Goal: Find specific page/section: Find specific page/section

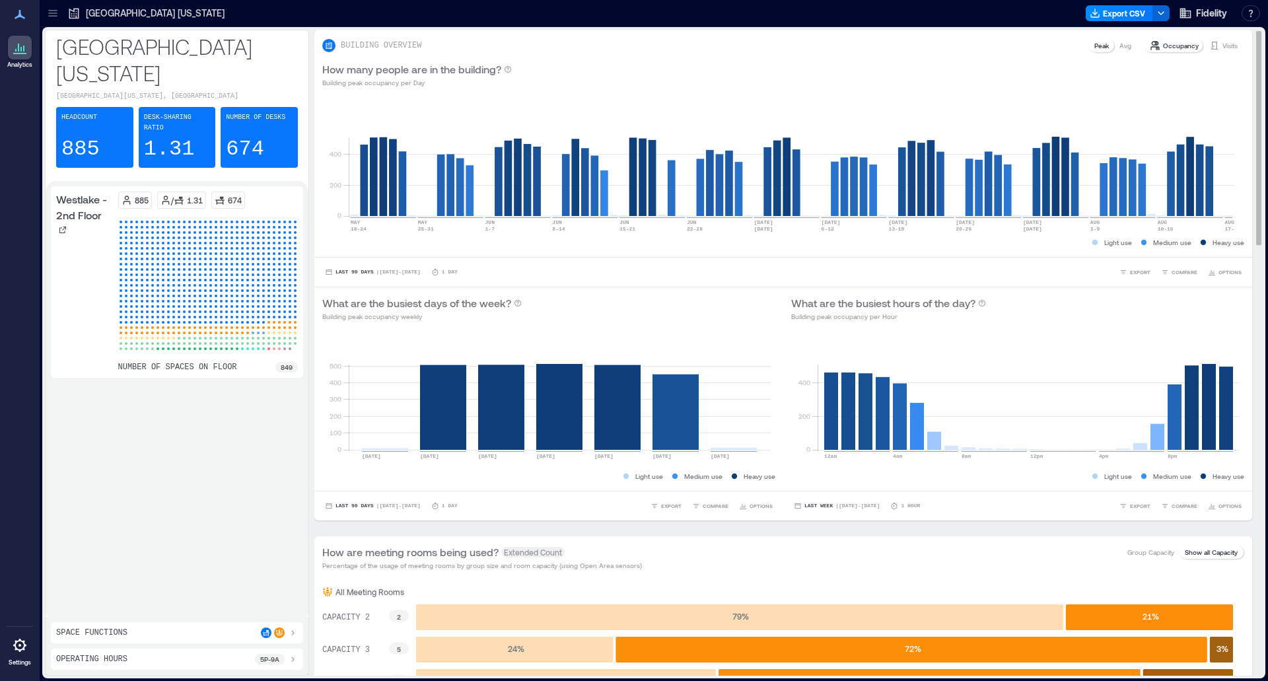
drag, startPoint x: 925, startPoint y: 17, endPoint x: 916, endPoint y: 32, distance: 18.3
click at [925, 17] on div at bounding box center [657, 13] width 846 height 21
click at [53, 18] on icon at bounding box center [52, 13] width 13 height 13
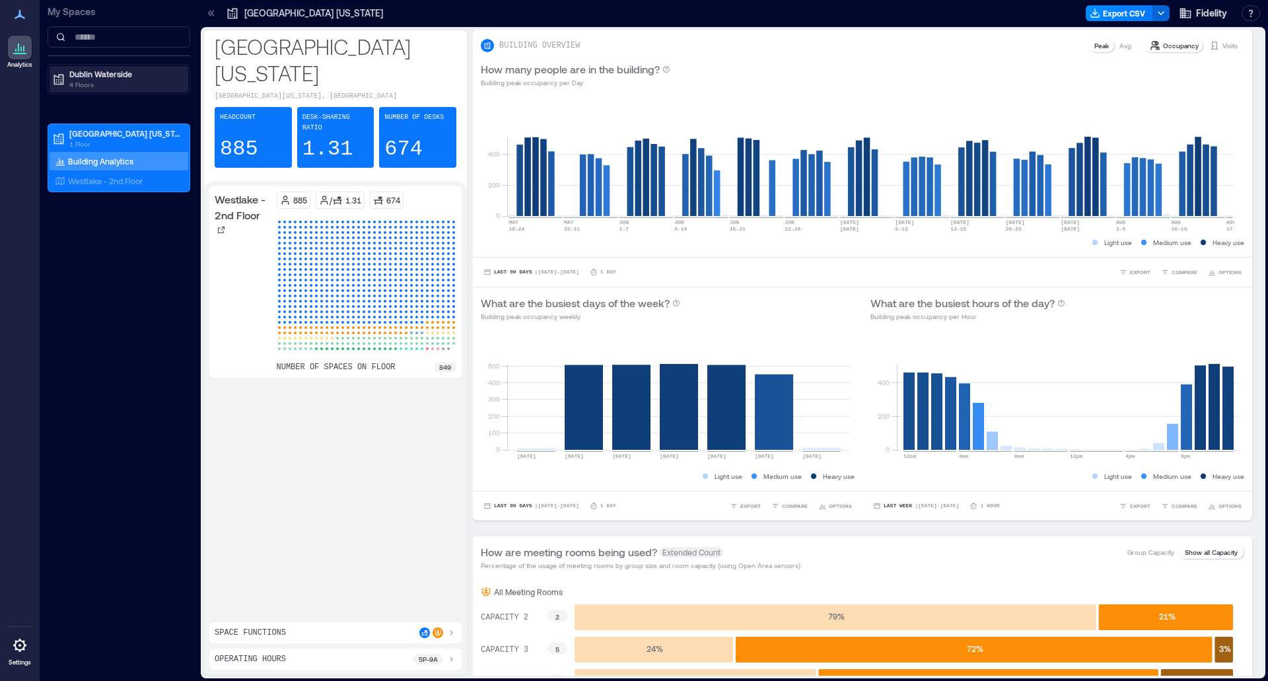
click at [88, 83] on p "4 Floors" at bounding box center [124, 84] width 111 height 11
click at [88, 84] on p "4 Floors" at bounding box center [124, 84] width 111 height 11
click at [121, 64] on div "Dublin Waterside 4 Floors" at bounding box center [119, 79] width 143 height 30
click at [129, 85] on p "4 Floors" at bounding box center [124, 84] width 111 height 11
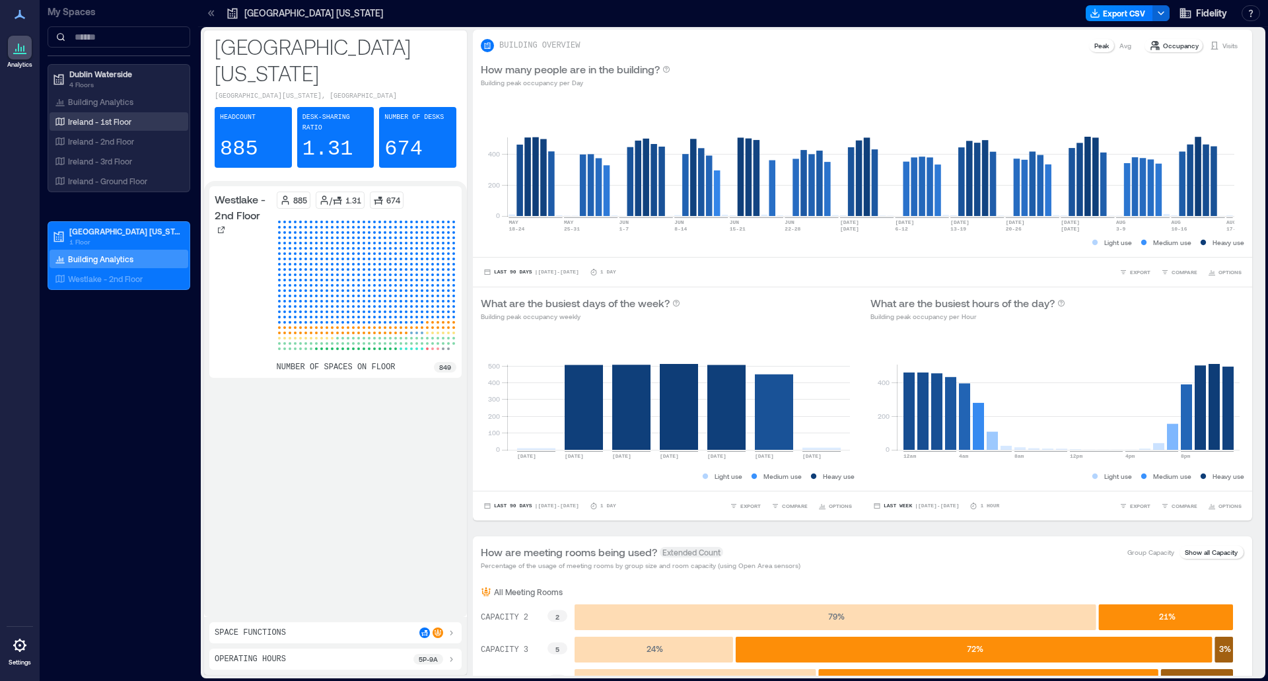
click at [125, 118] on p "Ireland - 1st Floor" at bounding box center [99, 121] width 63 height 11
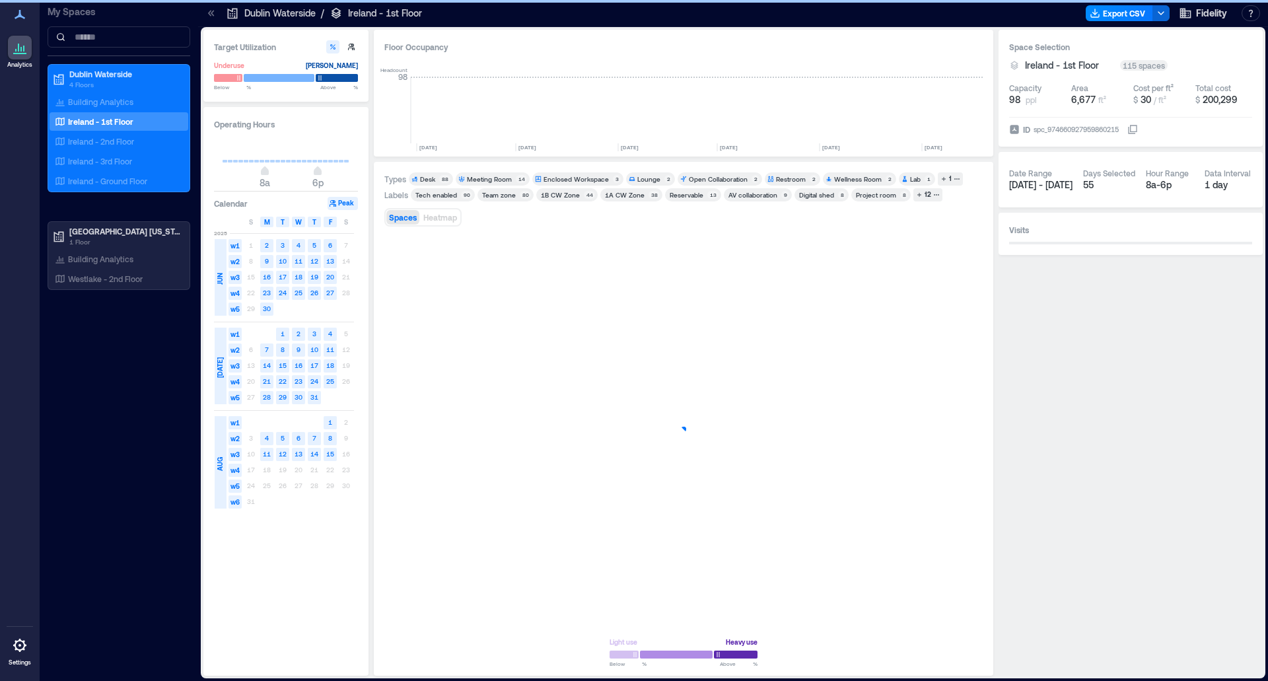
scroll to position [0, 3514]
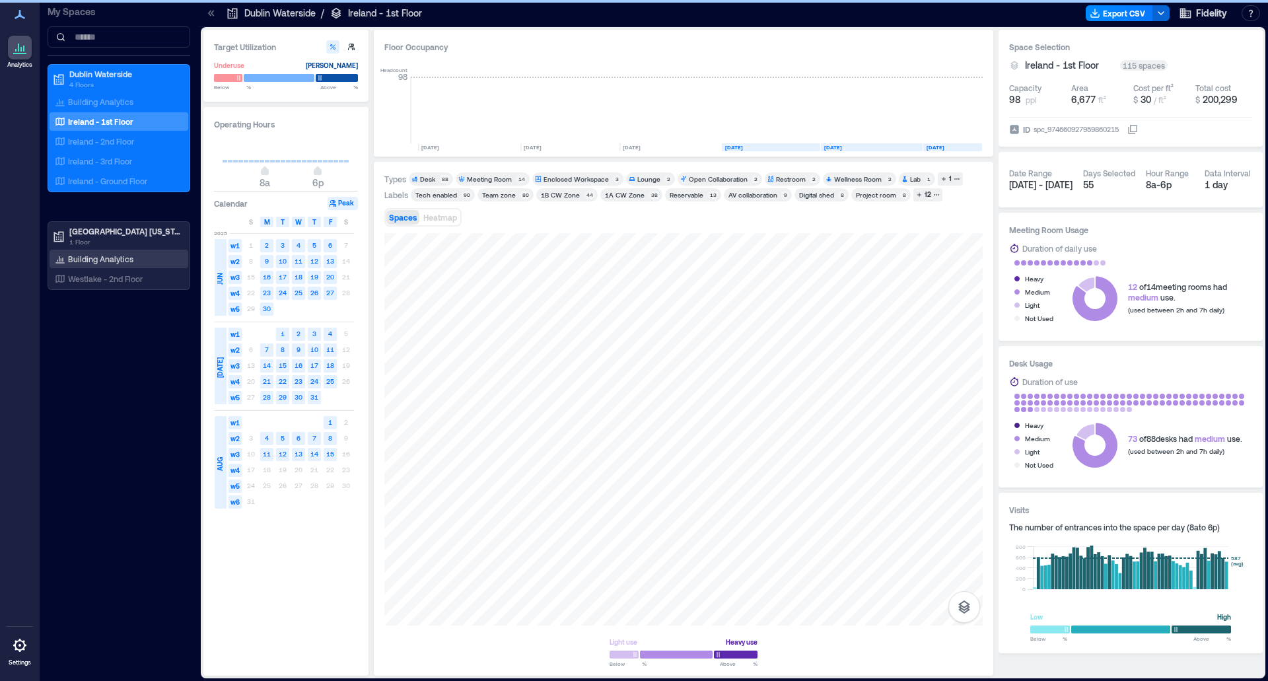
click at [107, 259] on p "Building Analytics" at bounding box center [100, 259] width 65 height 11
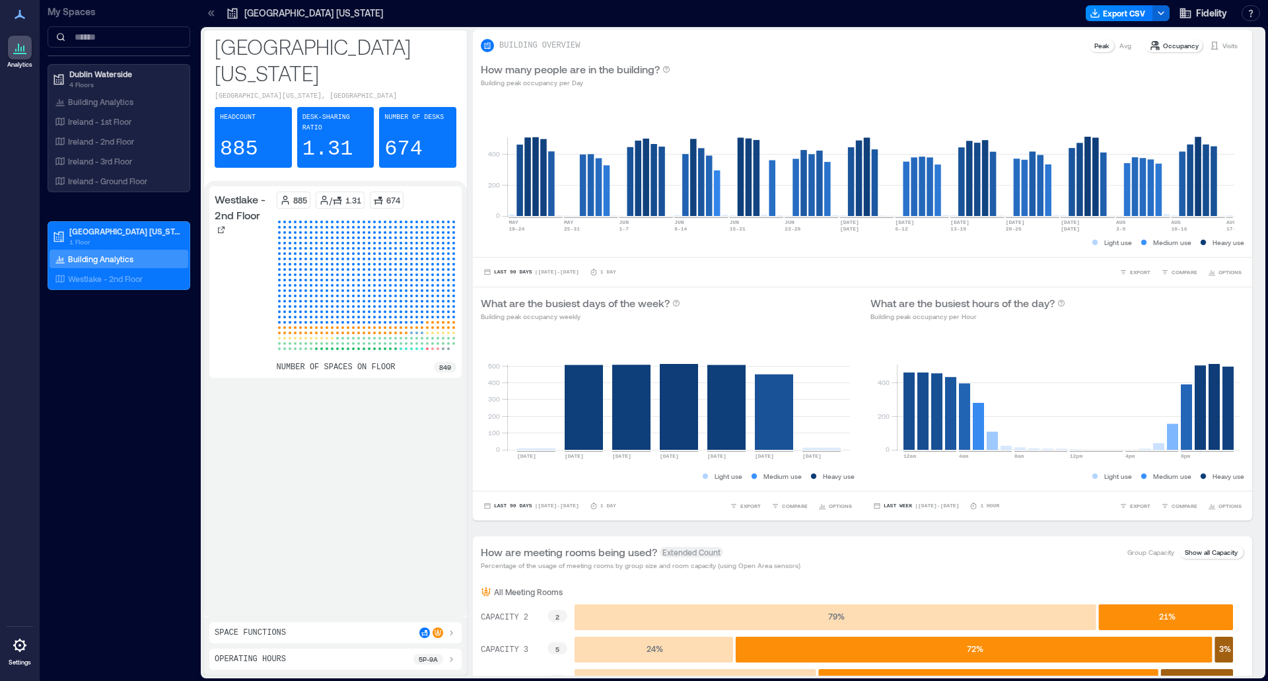
click at [1016, 22] on div at bounding box center [736, 13] width 688 height 21
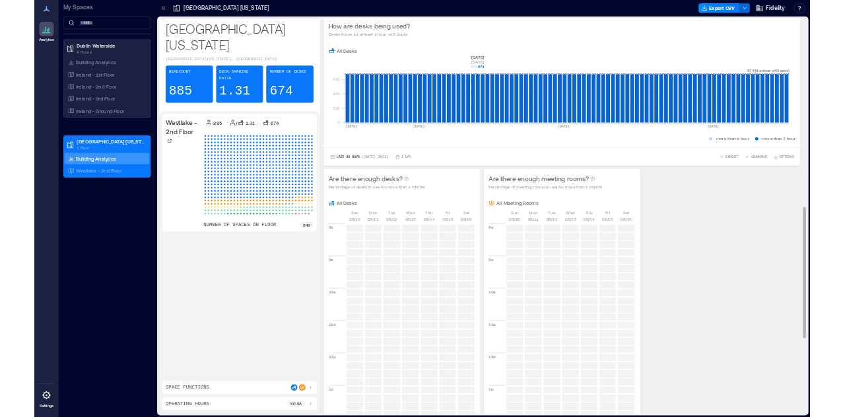
scroll to position [1254, 0]
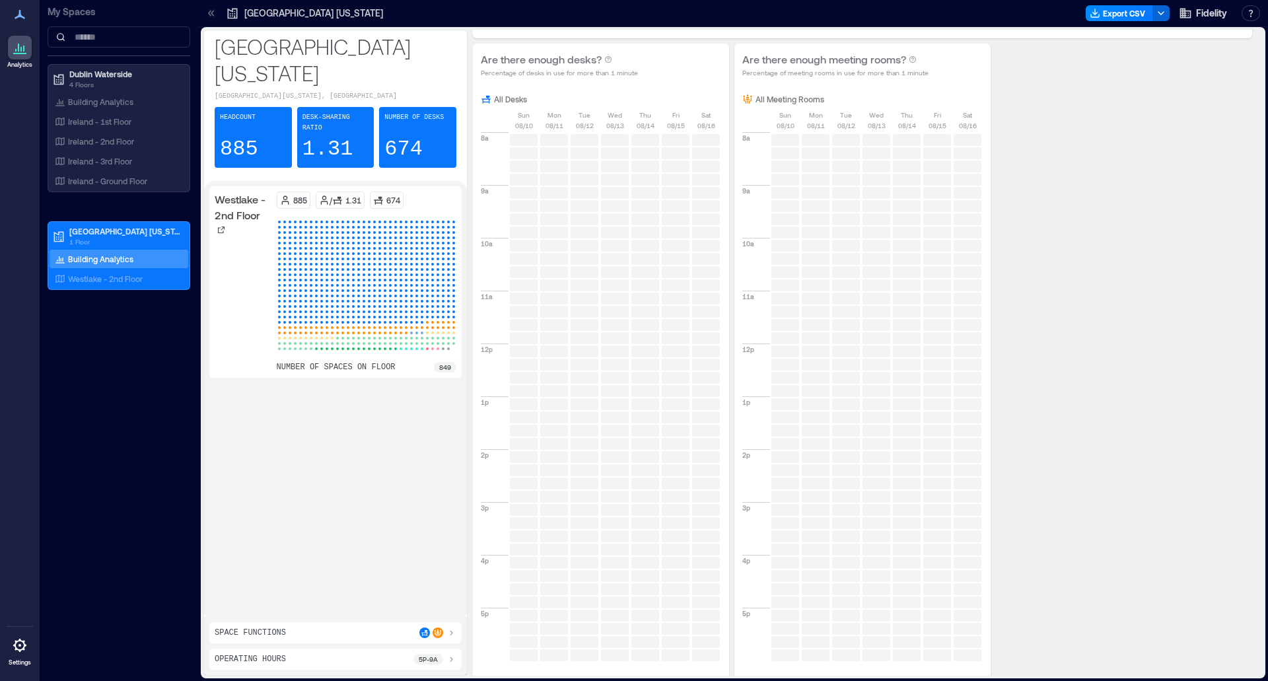
click at [806, 679] on div "[GEOGRAPHIC_DATA][US_STATE][US_STATE], [GEOGRAPHIC_DATA] Headcount 885 Desk-sha…" at bounding box center [733, 354] width 1070 height 654
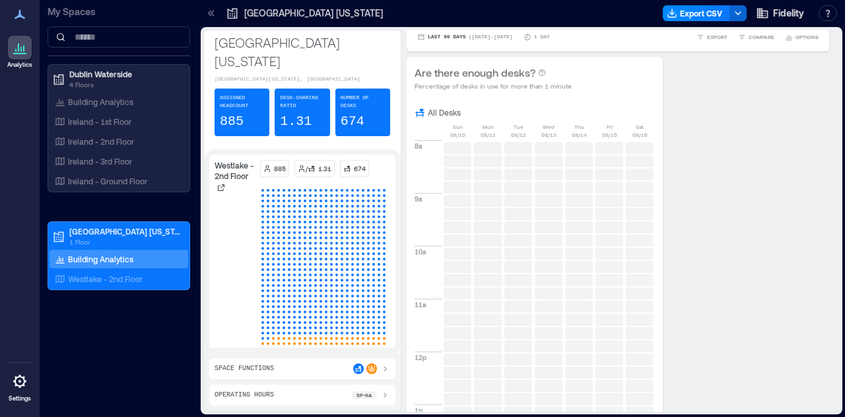
scroll to position [1239, 0]
